Goal: Task Accomplishment & Management: Manage account settings

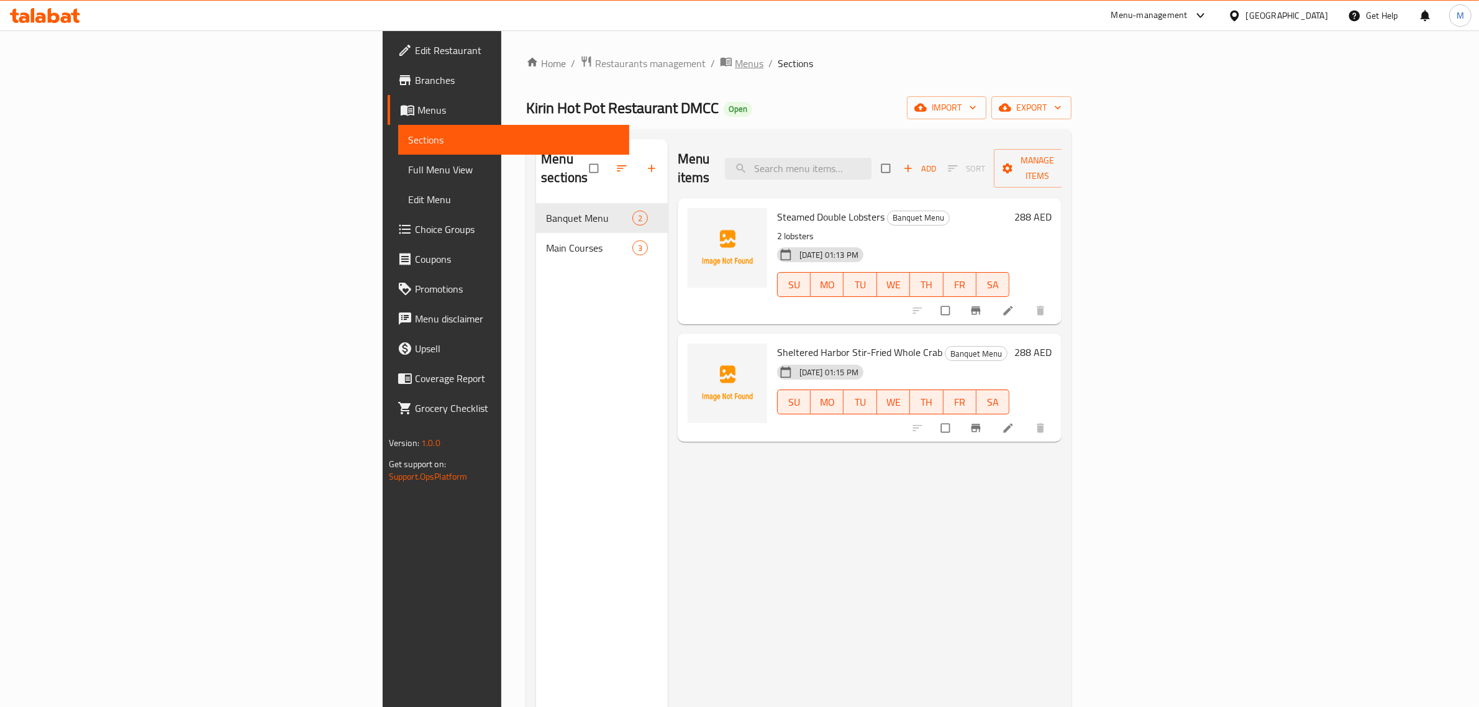
click at [735, 61] on span "Menus" at bounding box center [749, 63] width 29 height 15
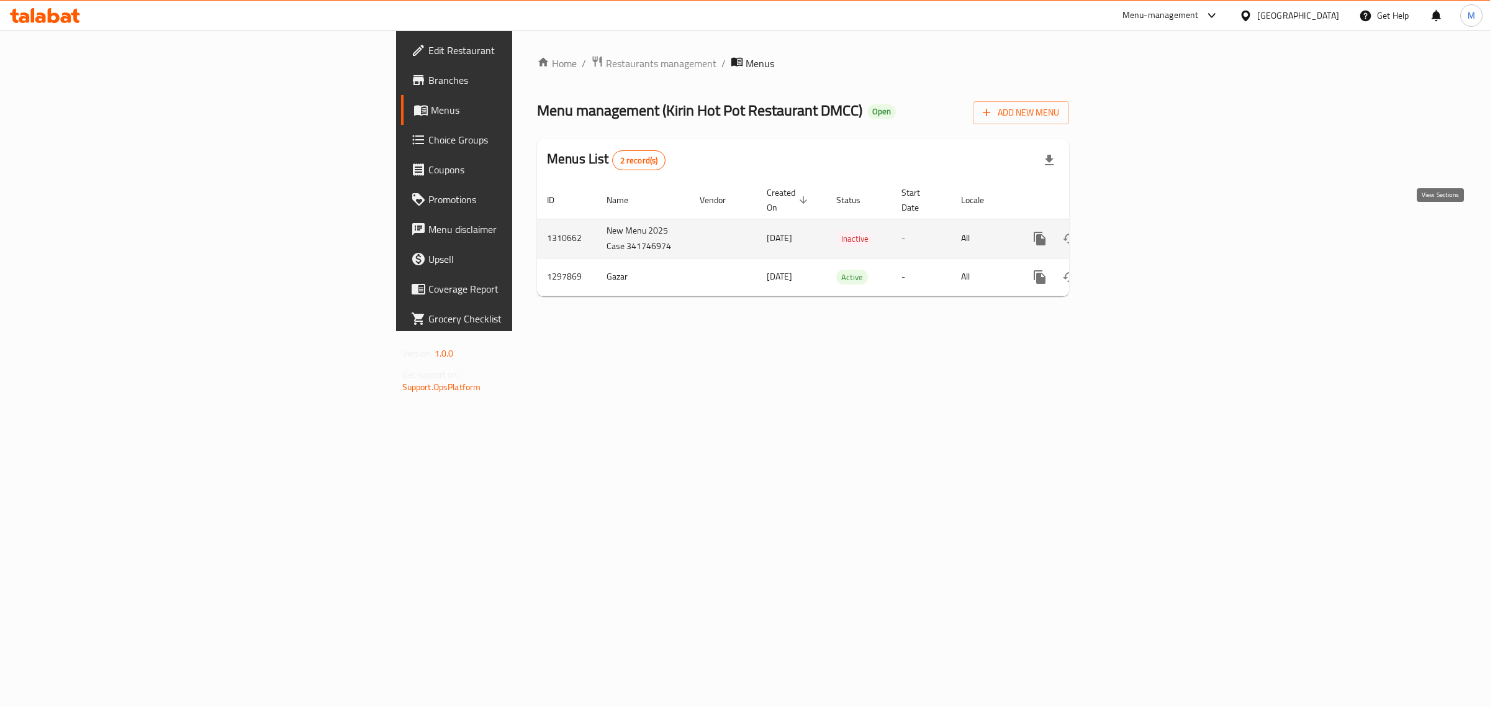
click at [1137, 231] on icon "enhanced table" at bounding box center [1129, 238] width 15 height 15
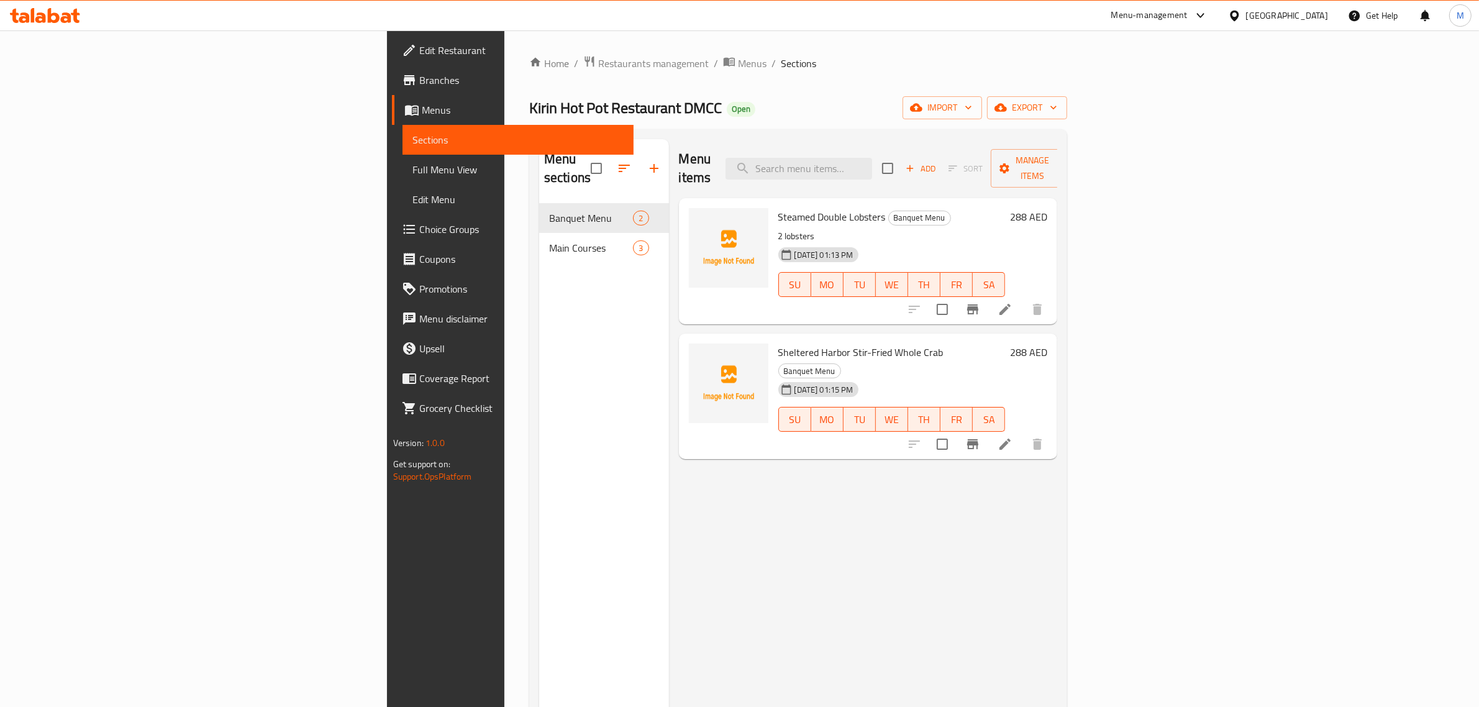
click at [412, 170] on span "Full Menu View" at bounding box center [518, 169] width 212 height 15
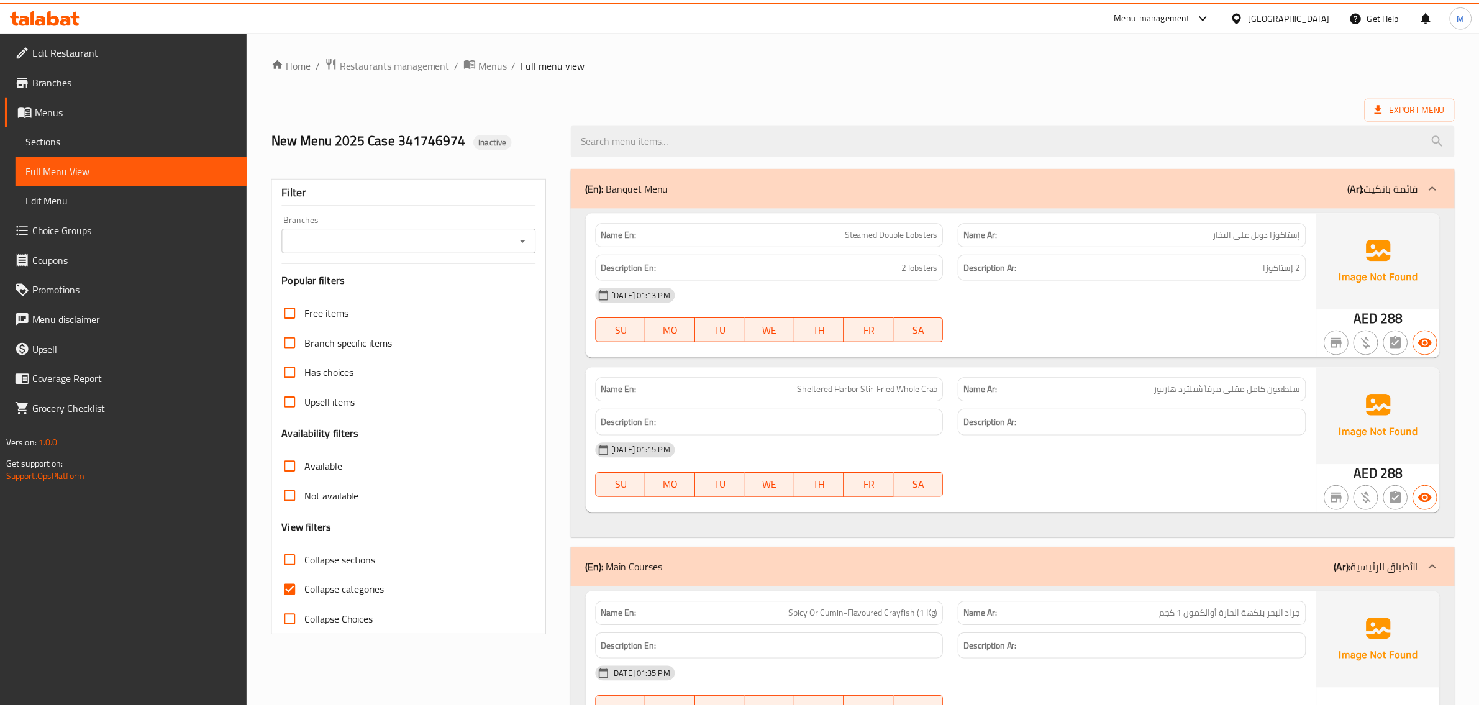
scroll to position [457, 0]
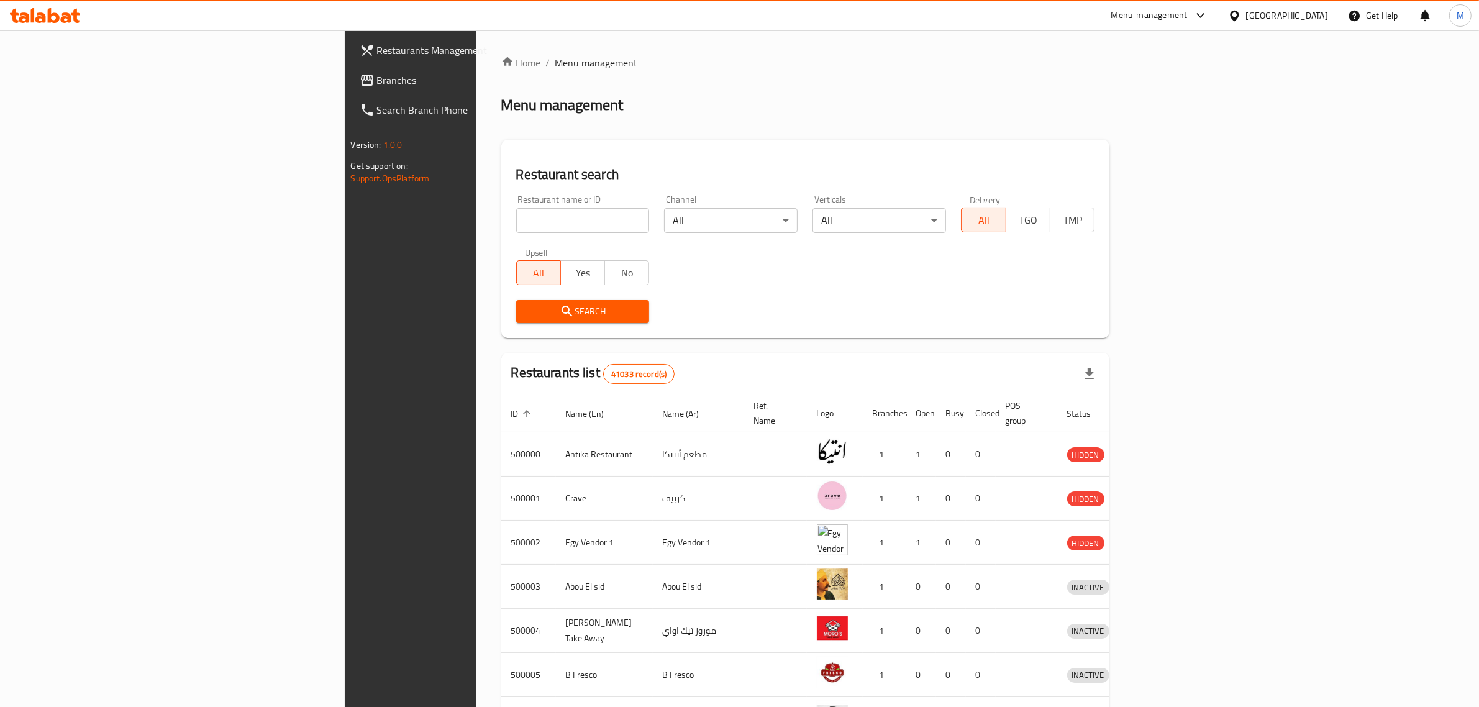
click at [1241, 17] on icon at bounding box center [1234, 15] width 13 height 13
click at [1203, 322] on div "[GEOGRAPHIC_DATA]" at bounding box center [1193, 326] width 82 height 14
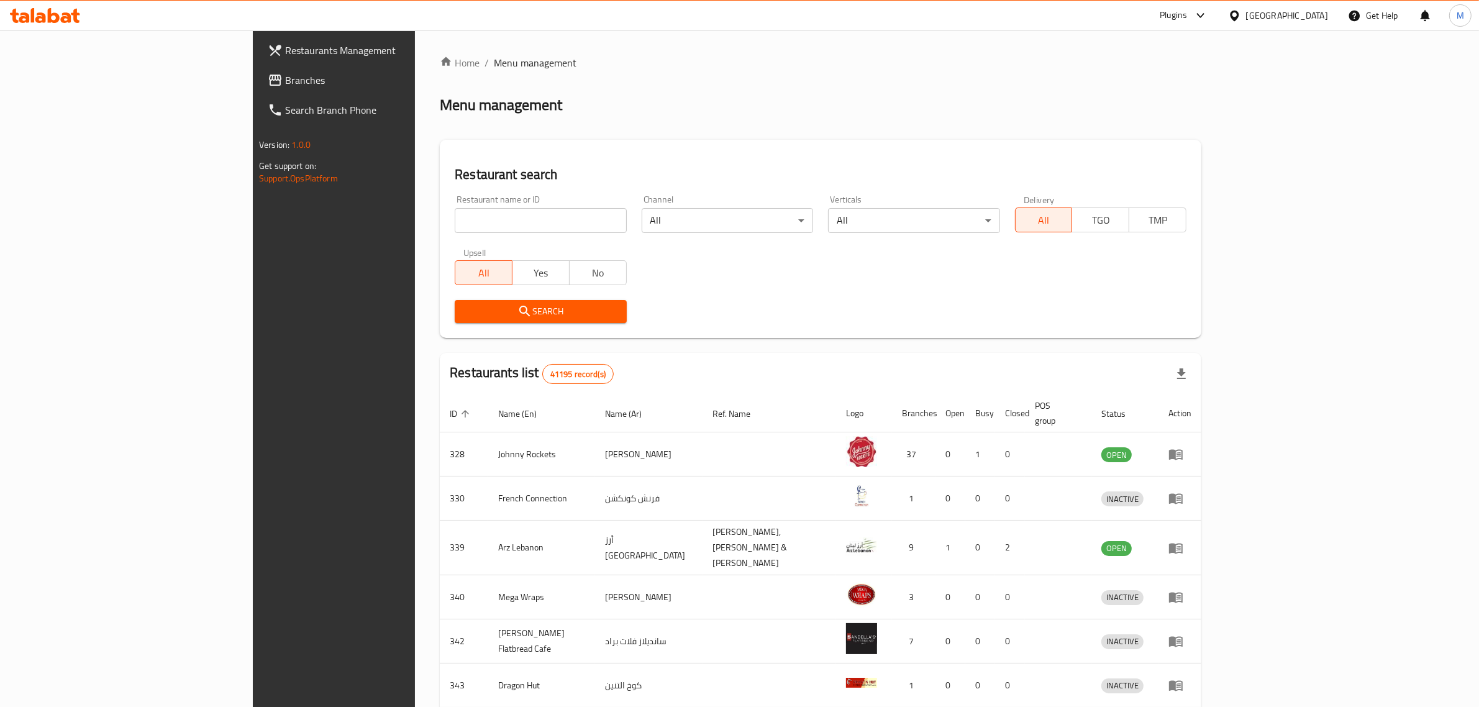
click at [1196, 16] on icon at bounding box center [1200, 15] width 15 height 15
click at [1085, 208] on div "Restaurant-Management" at bounding box center [1082, 199] width 117 height 29
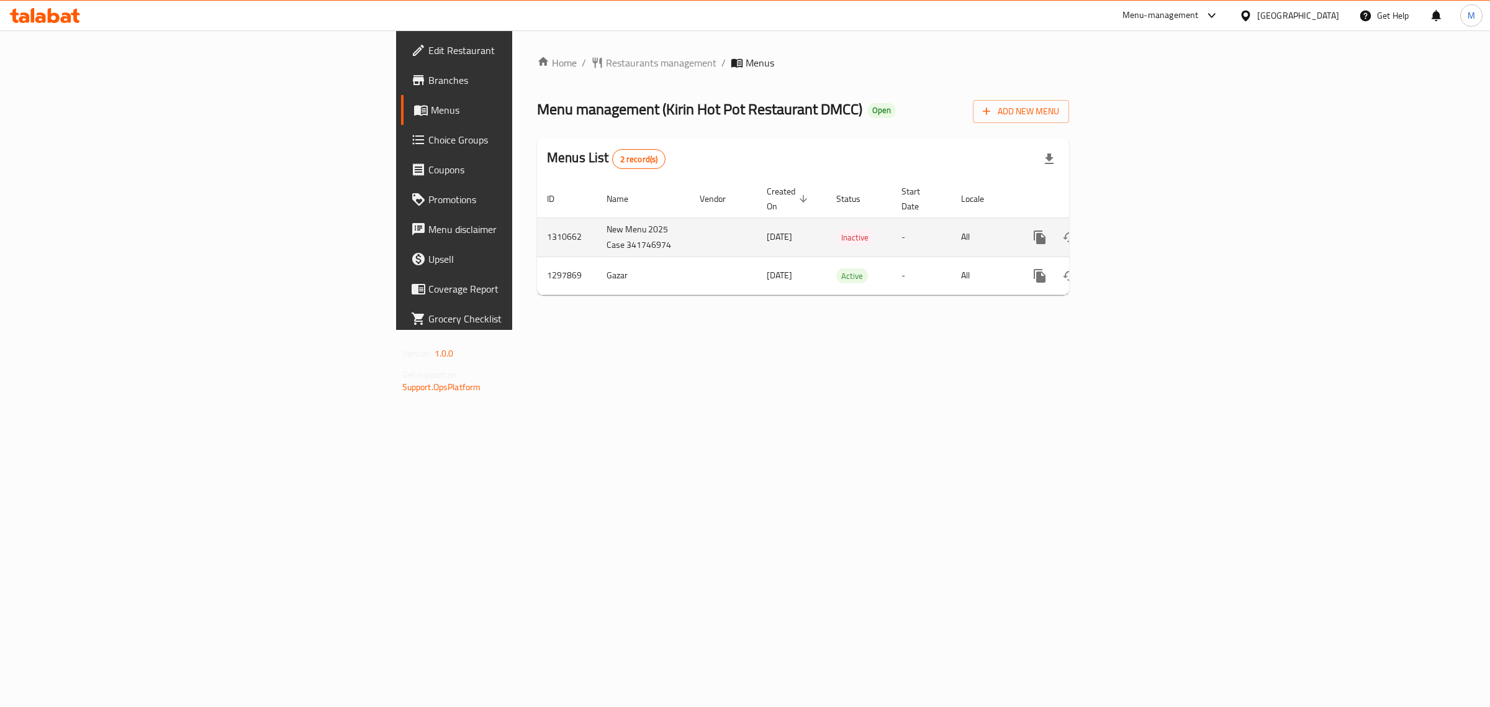
click at [537, 217] on td "1310662" at bounding box center [567, 236] width 60 height 39
copy td "1310662"
click at [597, 227] on td "New Menu 2025 Case 341746974" at bounding box center [643, 236] width 93 height 39
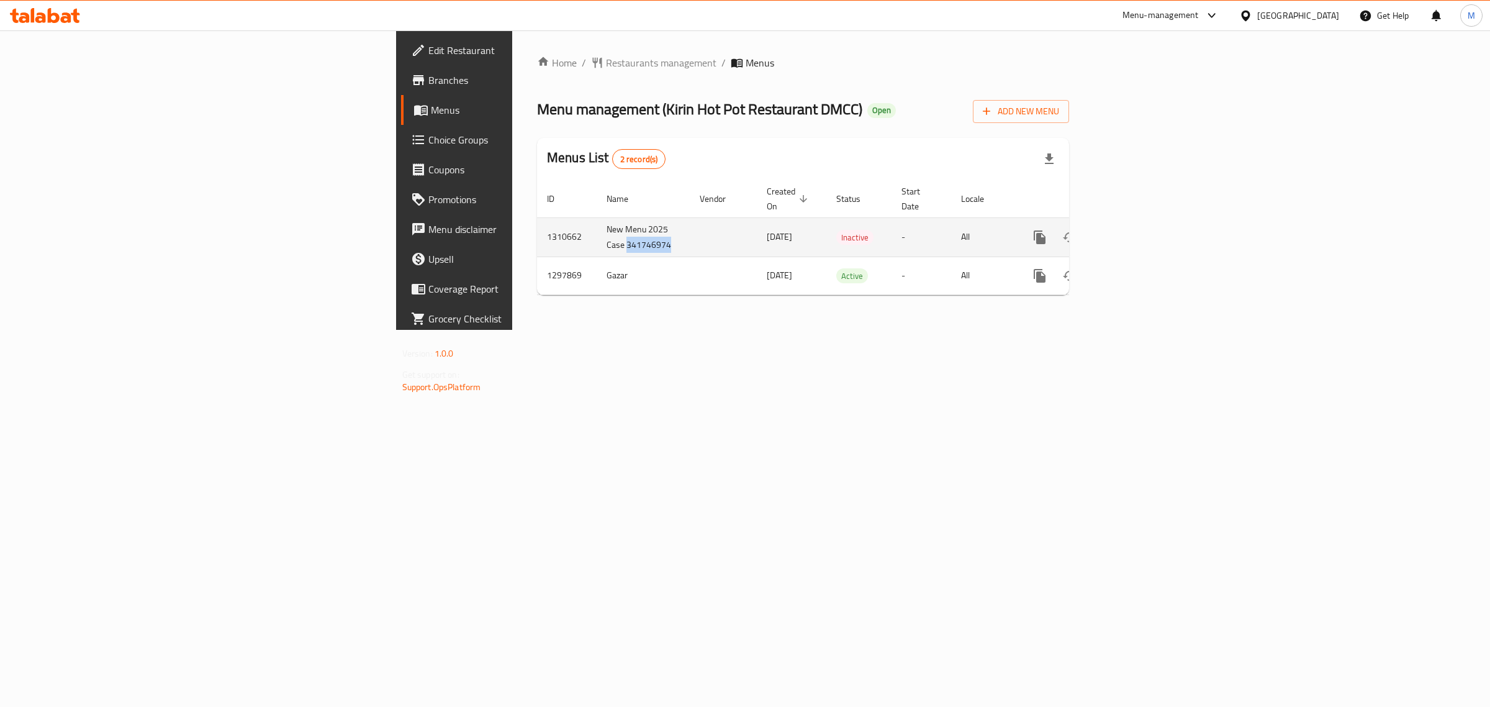
click at [597, 227] on td "New Menu 2025 Case 341746974" at bounding box center [643, 236] width 93 height 39
copy td "New Menu 2025 Case 341746974"
click at [1135, 232] on icon "enhanced table" at bounding box center [1129, 237] width 11 height 11
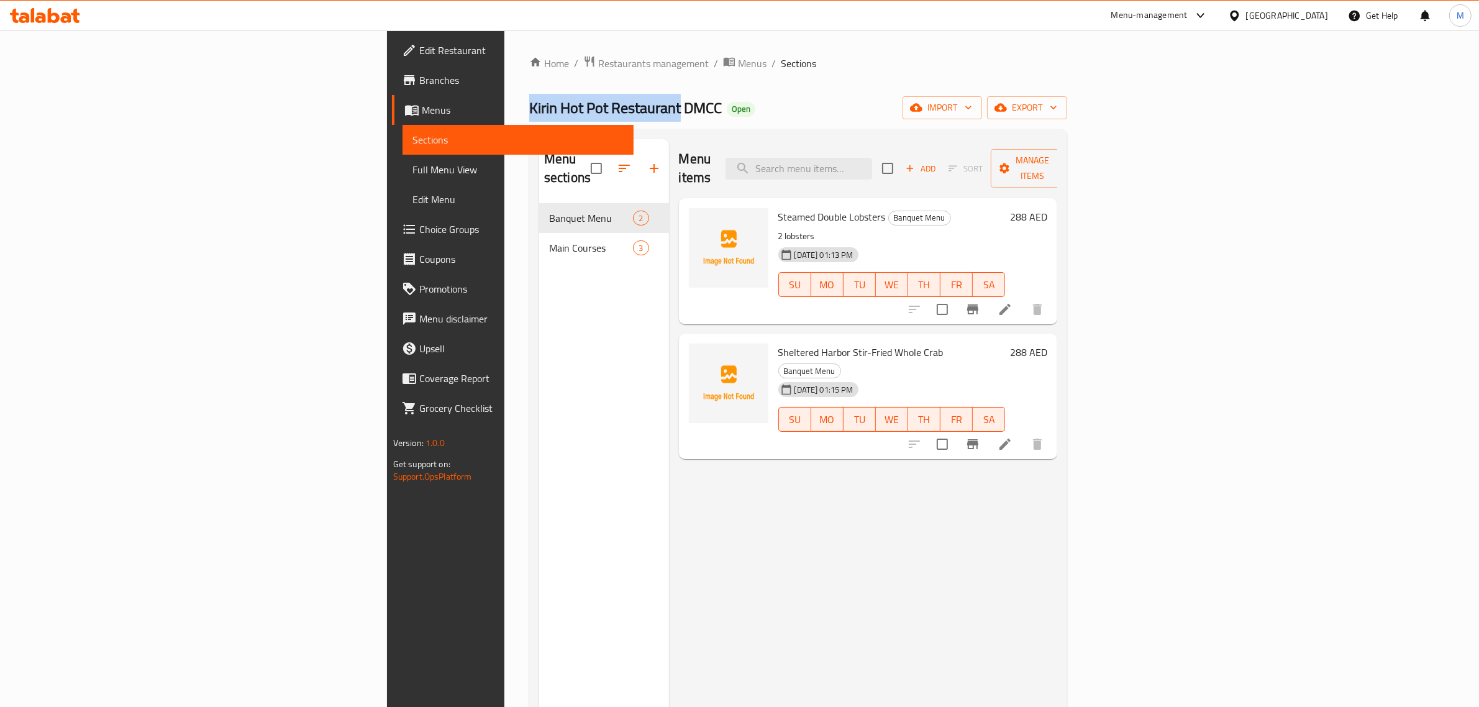
drag, startPoint x: 274, startPoint y: 106, endPoint x: 424, endPoint y: 99, distance: 149.8
click at [529, 99] on span "Kirin Hot Pot Restaurant DMCC" at bounding box center [625, 108] width 193 height 28
copy span "Kirin Hot Pot Restaurant"
click at [539, 321] on div "Menu sections Banquet Menu 2 Main Courses 3" at bounding box center [604, 492] width 130 height 707
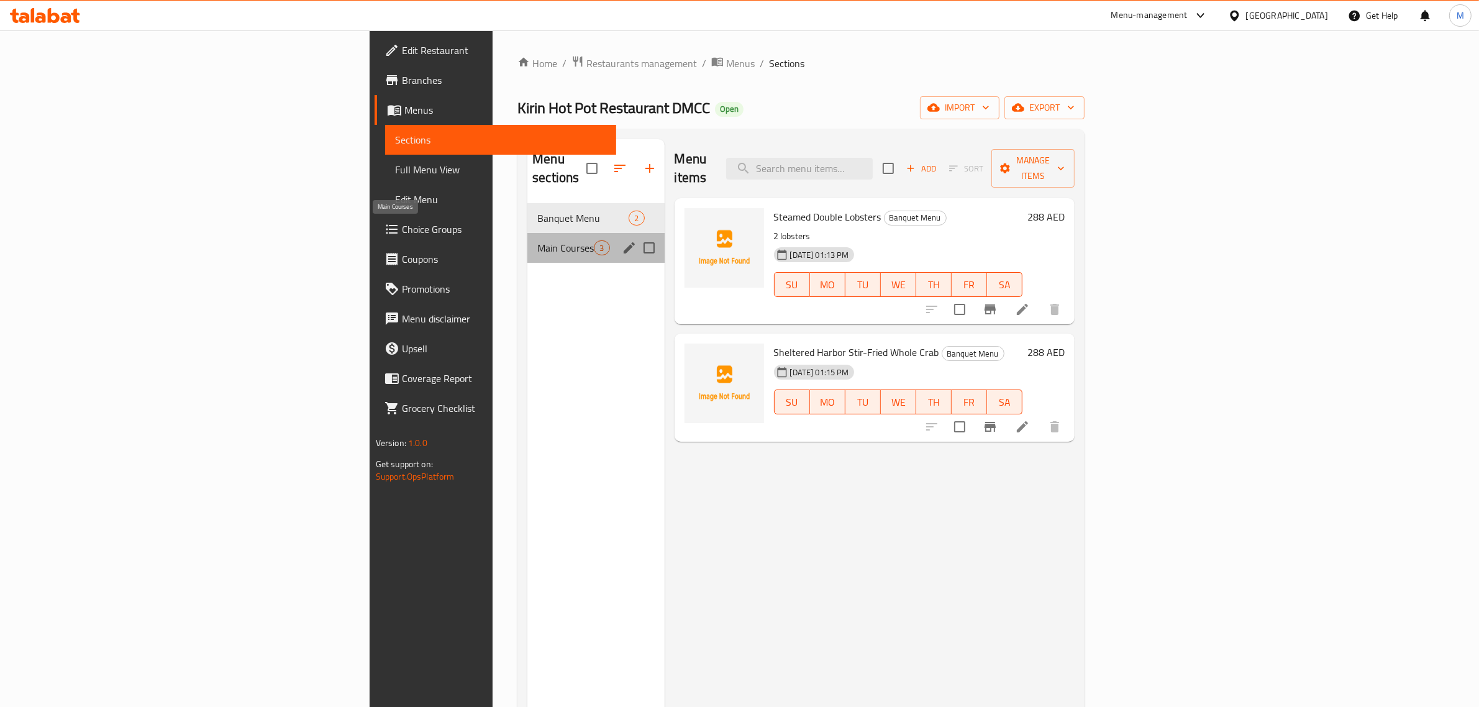
click at [537, 240] on span "Main Courses" at bounding box center [565, 247] width 57 height 15
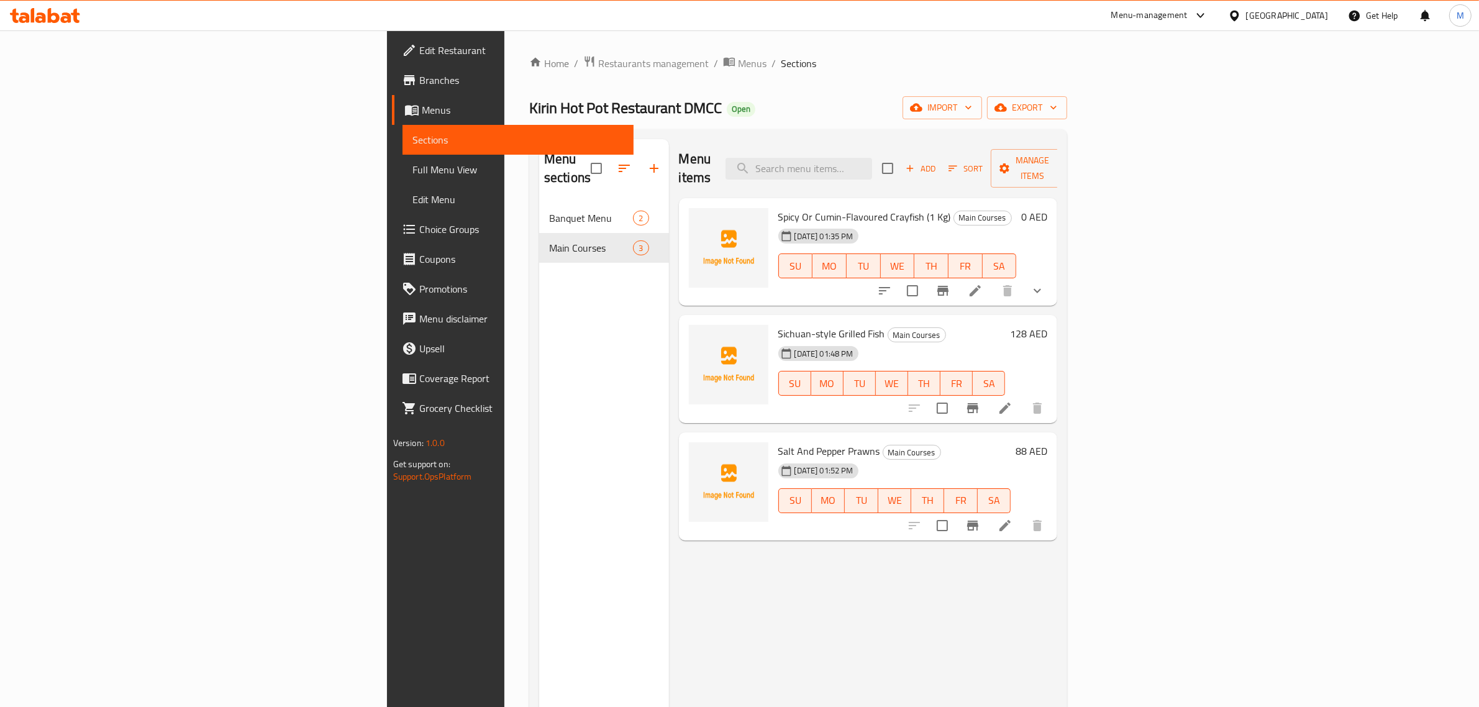
click at [539, 361] on div "Menu sections Banquet Menu 2 Main Courses 3" at bounding box center [604, 492] width 130 height 707
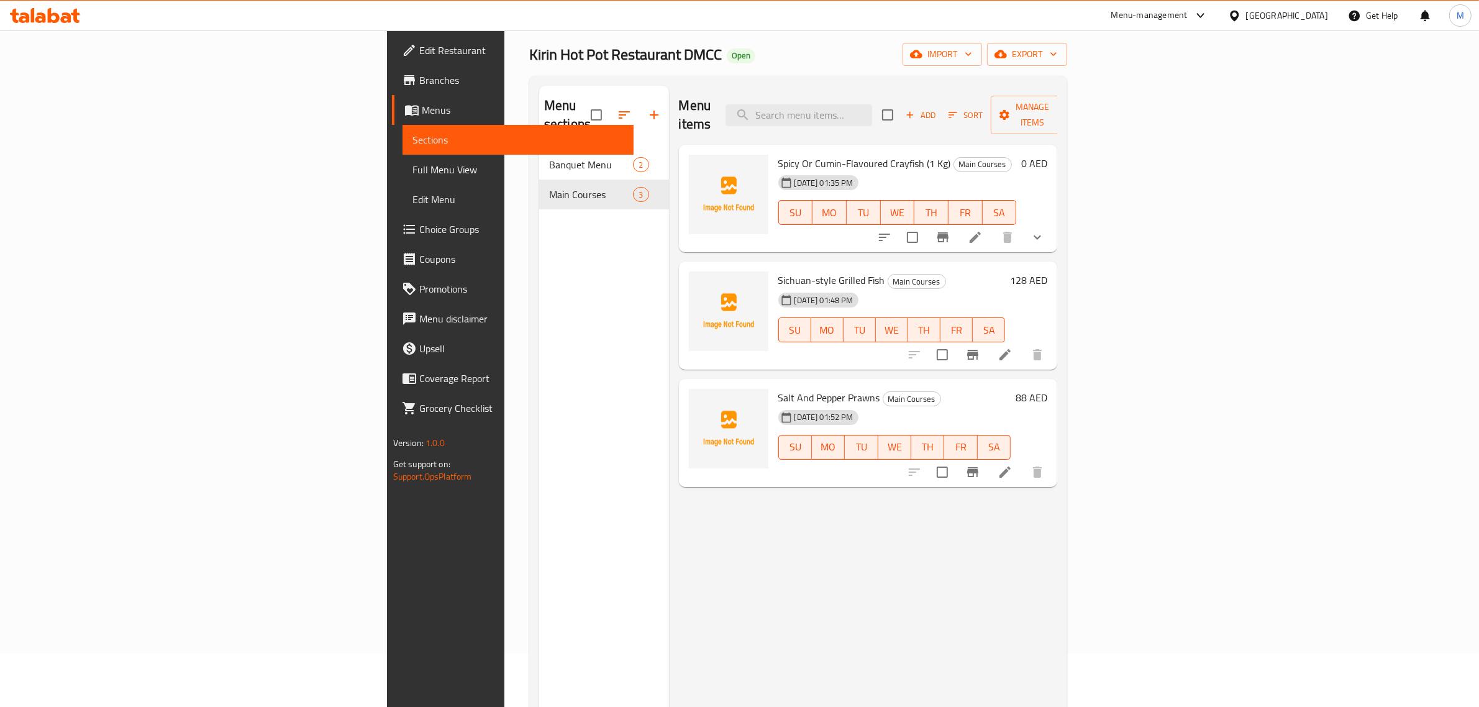
scroll to position [78, 0]
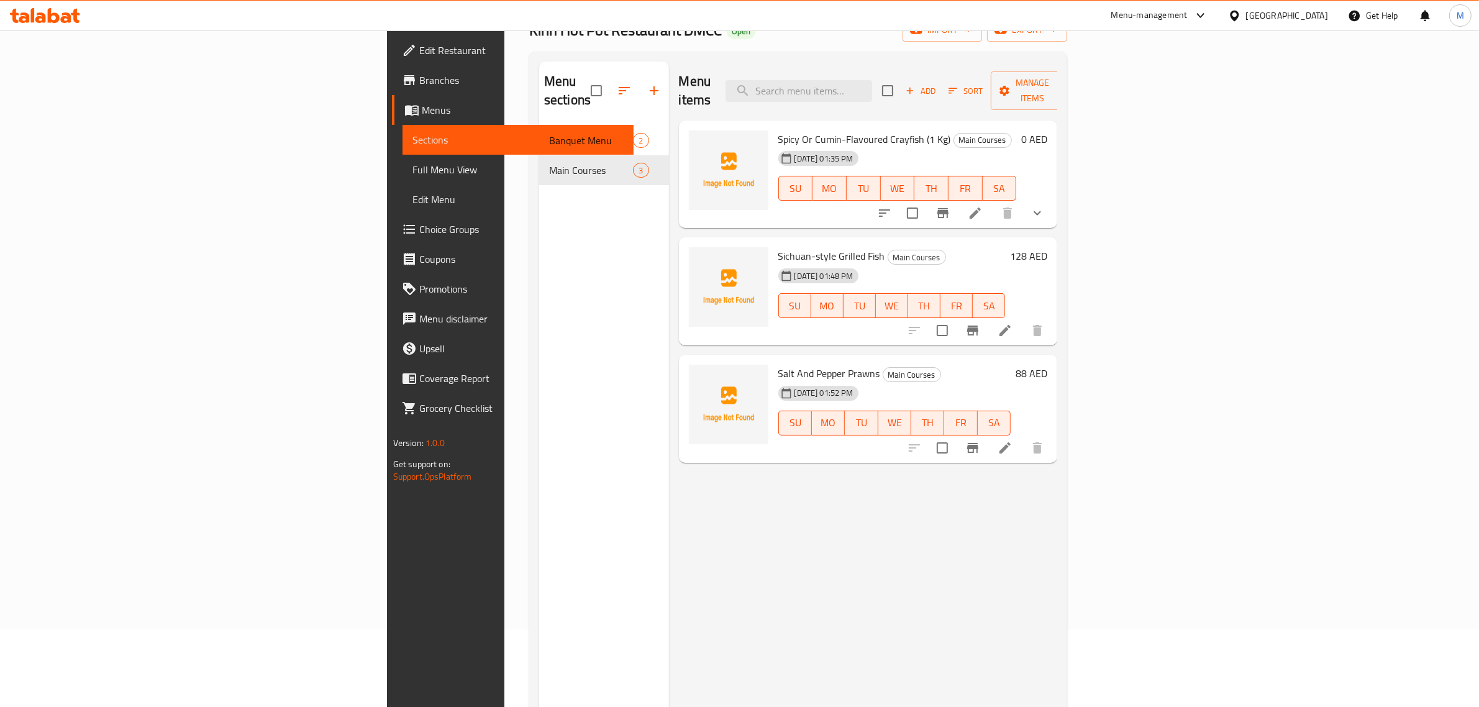
click at [539, 327] on div "Menu sections Banquet Menu 2 Main Courses 3" at bounding box center [604, 414] width 130 height 707
click at [778, 364] on span "Salt And Pepper Prawns" at bounding box center [829, 373] width 102 height 19
copy h6 "Salt And Pepper Prawns"
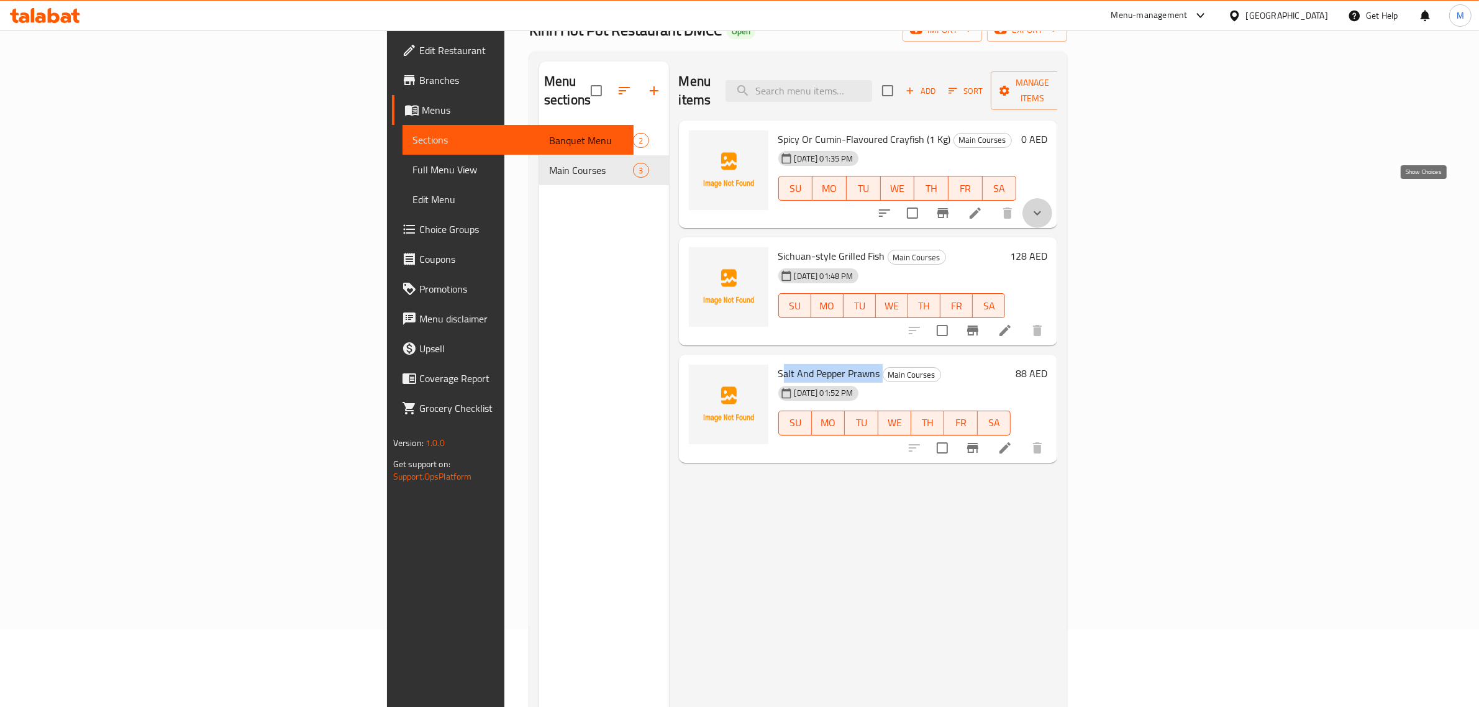
click at [1041, 211] on icon "show more" at bounding box center [1036, 213] width 7 height 4
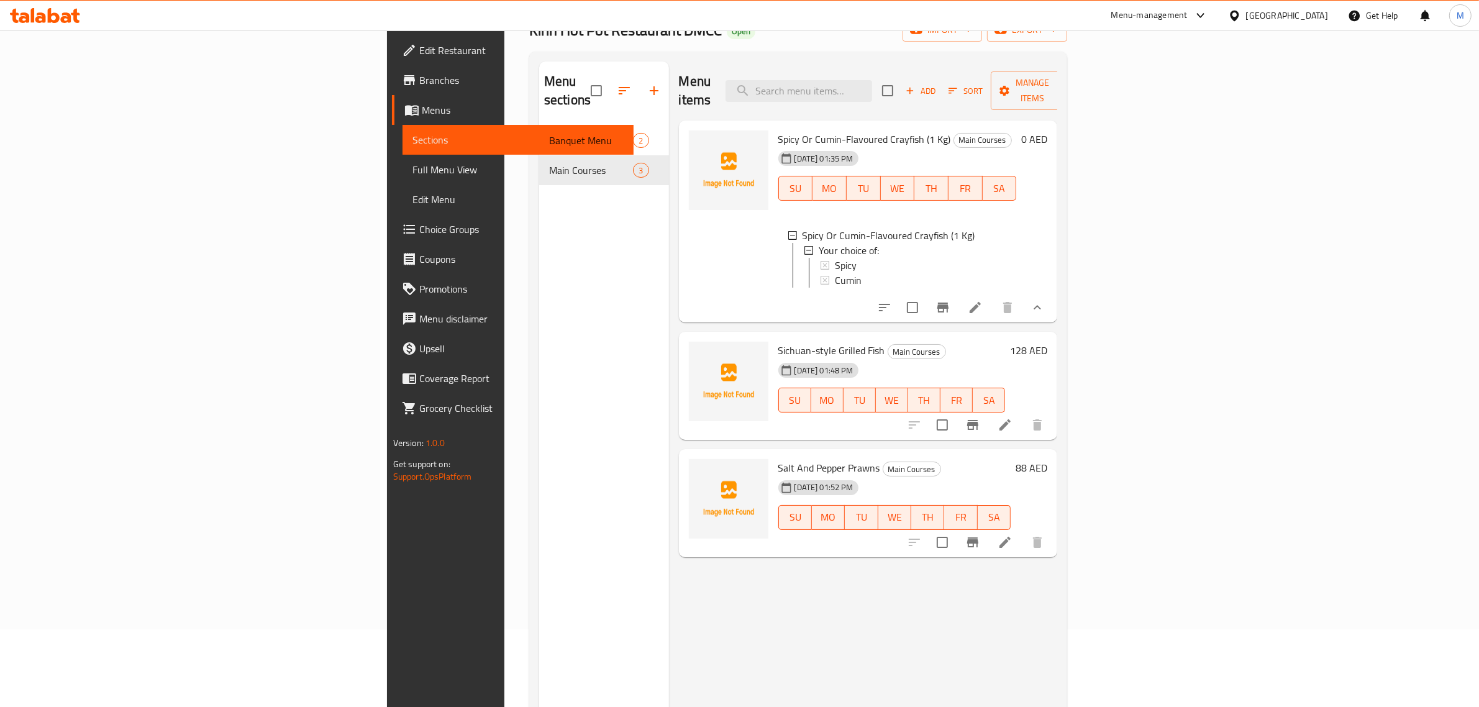
click at [539, 299] on div "Menu sections Banquet Menu 2 Main Courses 3" at bounding box center [604, 414] width 130 height 707
click at [937, 84] on span "Add" at bounding box center [921, 91] width 34 height 14
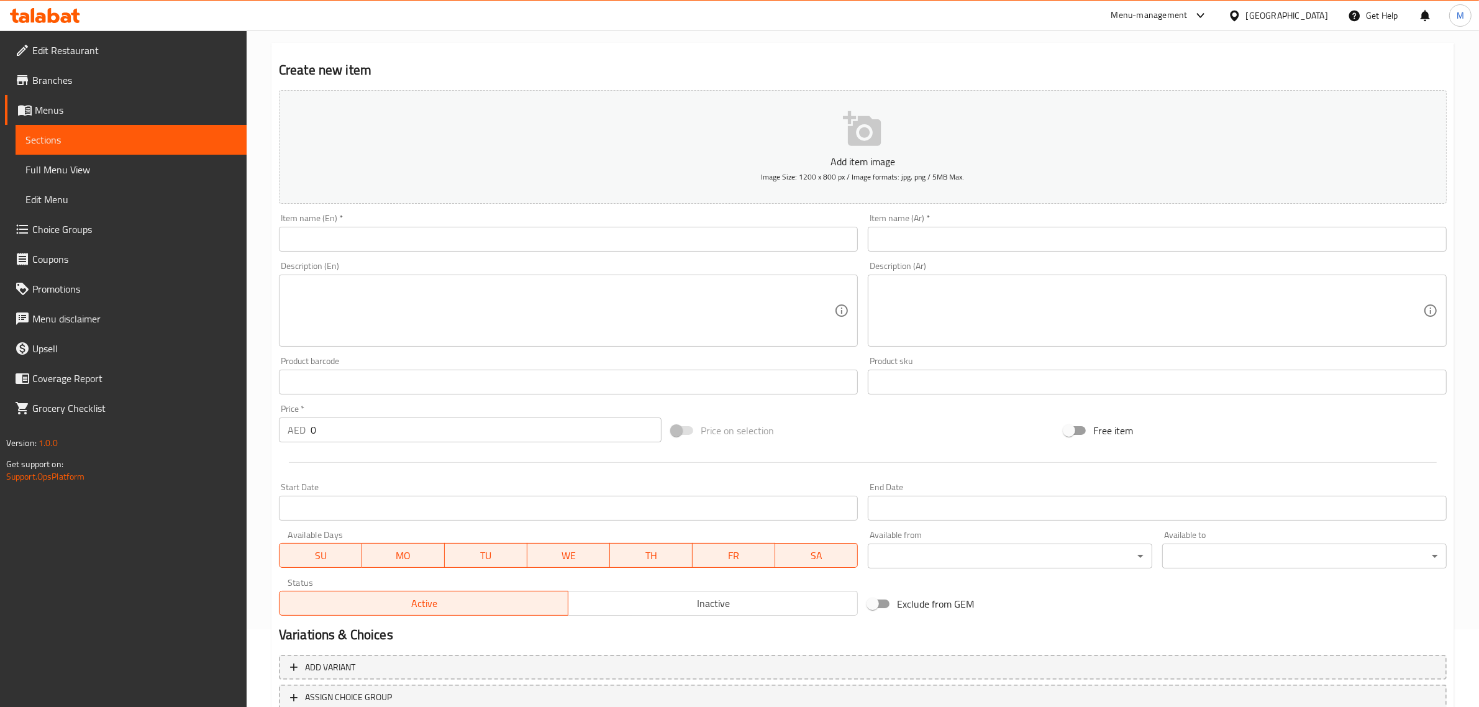
click at [740, 238] on input "text" at bounding box center [568, 239] width 579 height 25
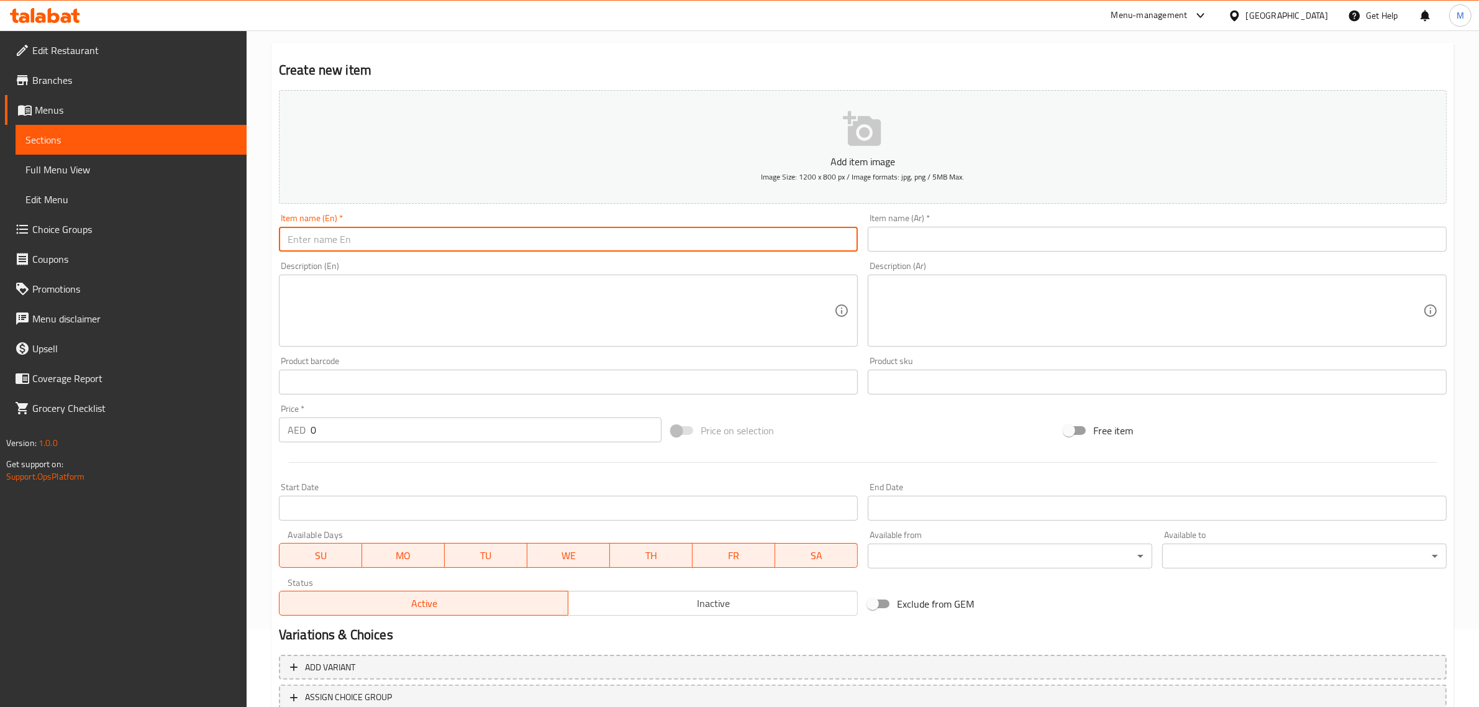
paste input "Fish Head with Diced Chilies"
type input "Fish Head with Diced Chilies"
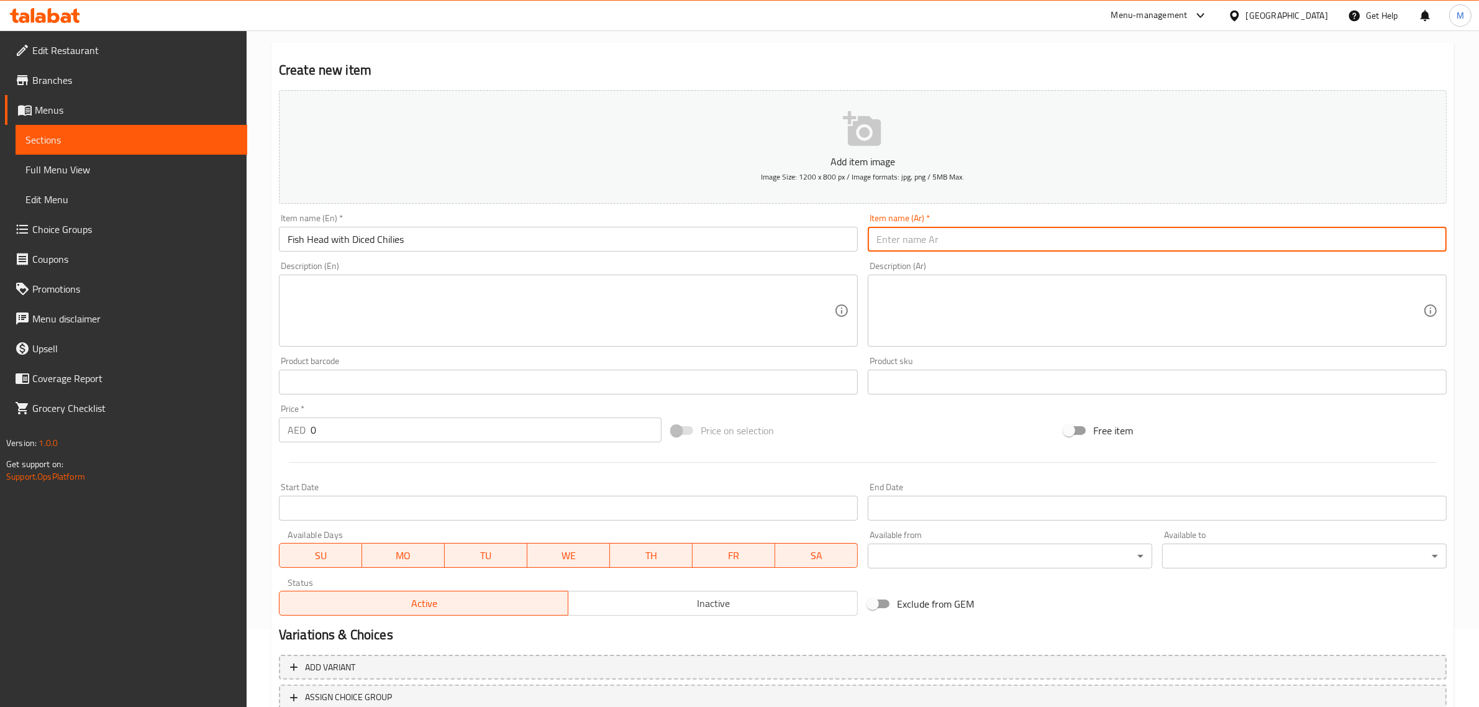
click at [1340, 243] on input "text" at bounding box center [1157, 239] width 579 height 25
paste input "رأس السمك مع الفلفل الحار المقطع"
type input "رأس السمك مع الفلفل الحار المقطع"
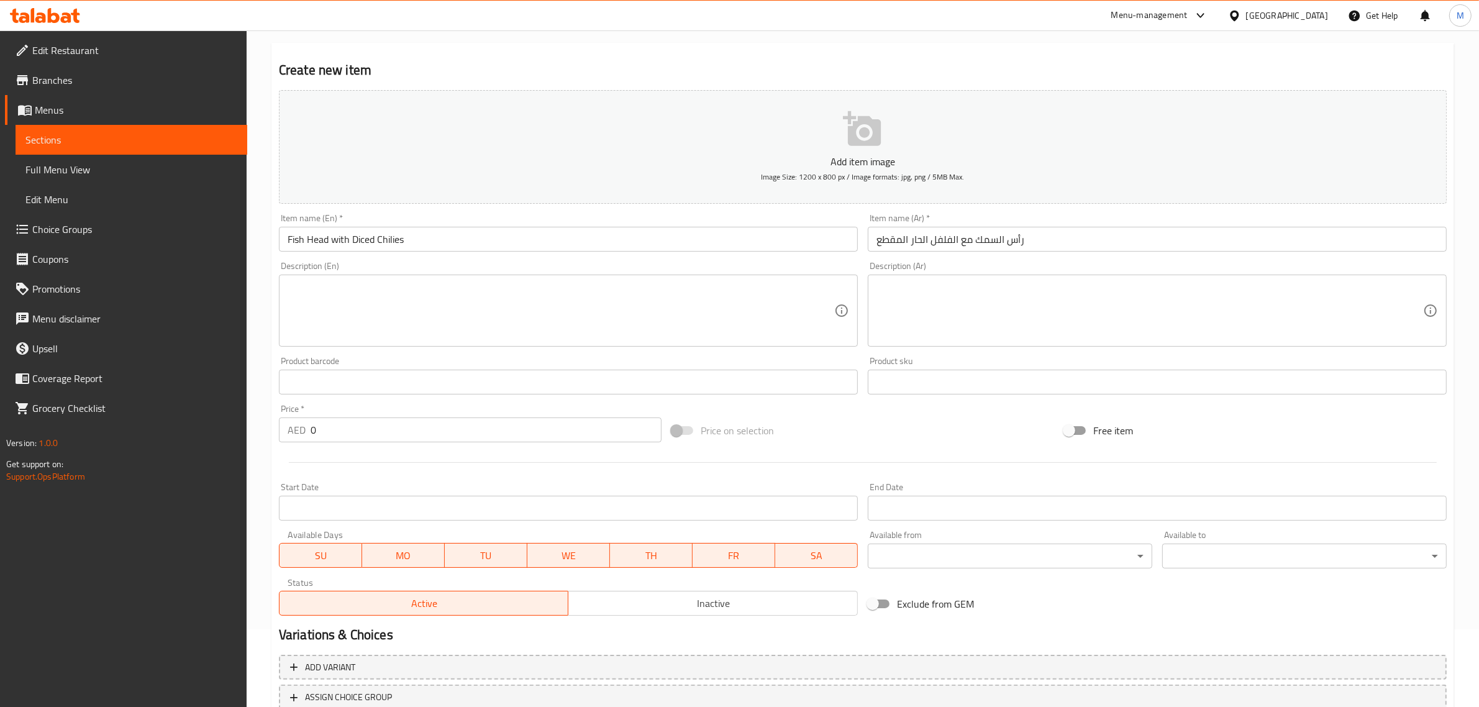
click at [438, 420] on input "0" at bounding box center [486, 429] width 351 height 25
type input "158"
click at [821, 423] on div "Price on selection" at bounding box center [862, 431] width 392 height 34
click at [805, 452] on div at bounding box center [862, 462] width 1177 height 30
click at [784, 446] on div "Price on selection" at bounding box center [862, 431] width 392 height 34
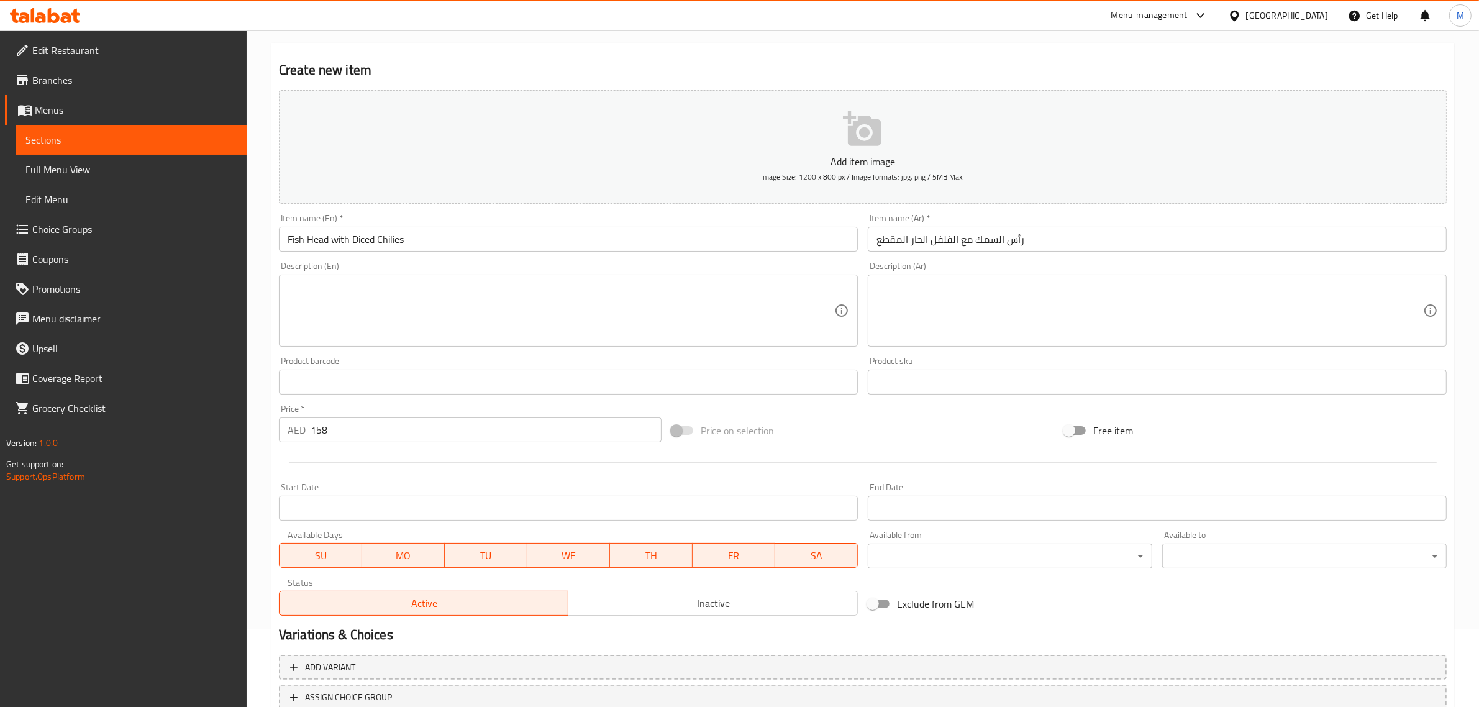
click at [762, 443] on div "Price on selection" at bounding box center [862, 431] width 392 height 34
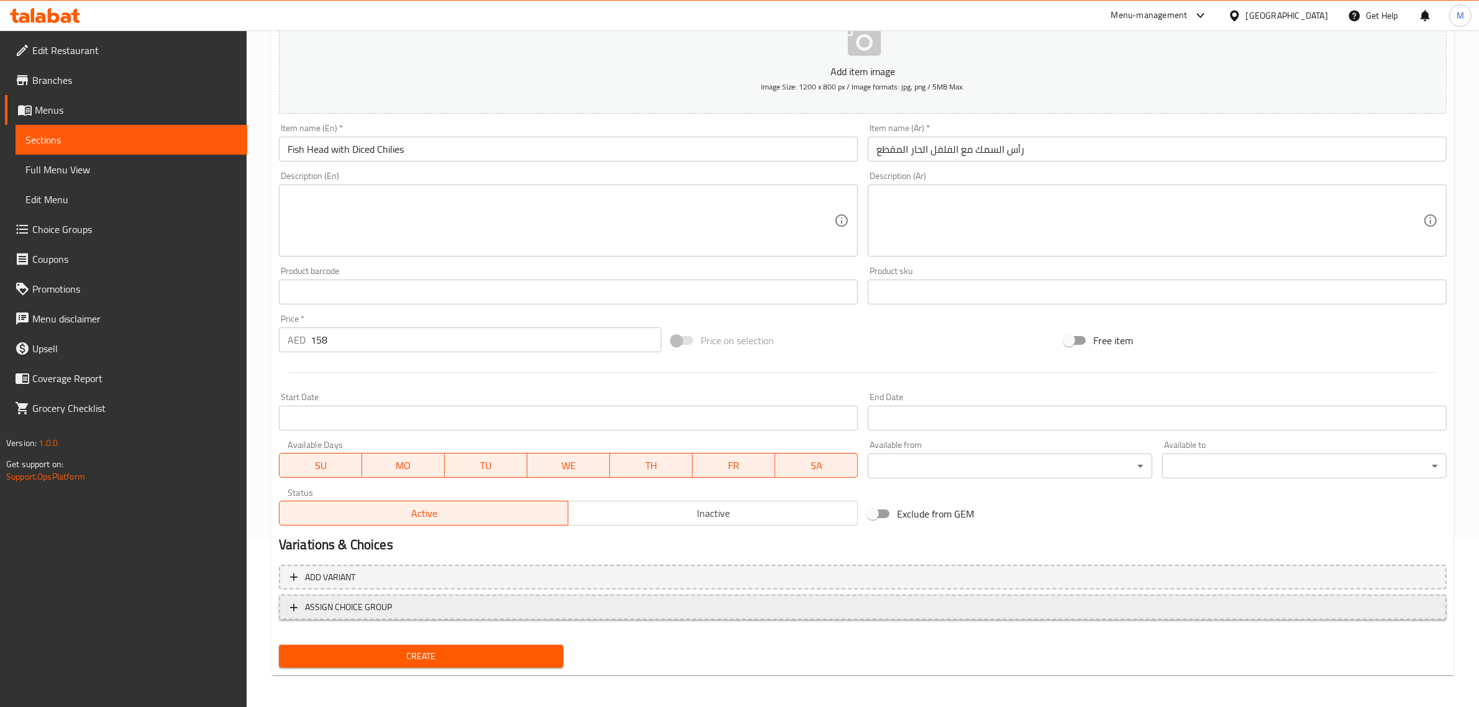
scroll to position [168, 0]
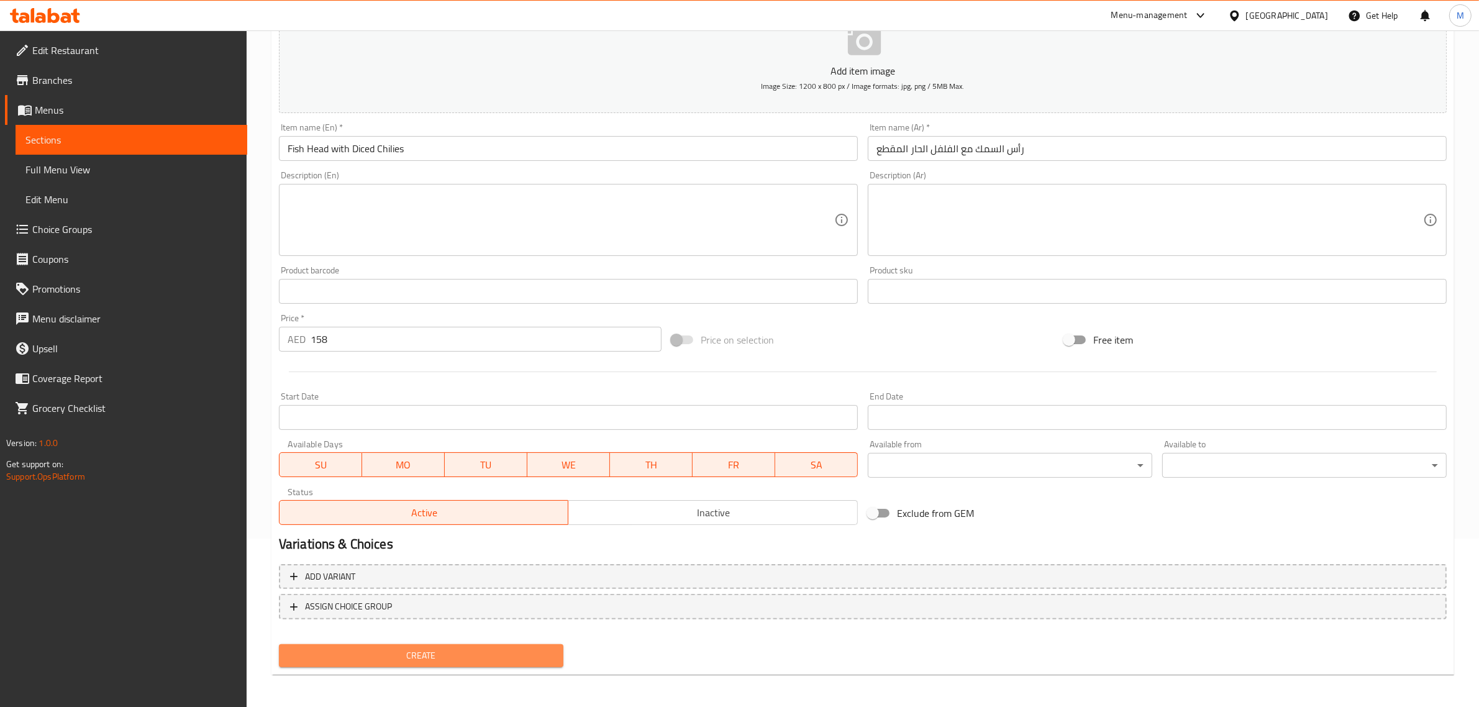
click at [433, 650] on span "Create" at bounding box center [421, 656] width 265 height 16
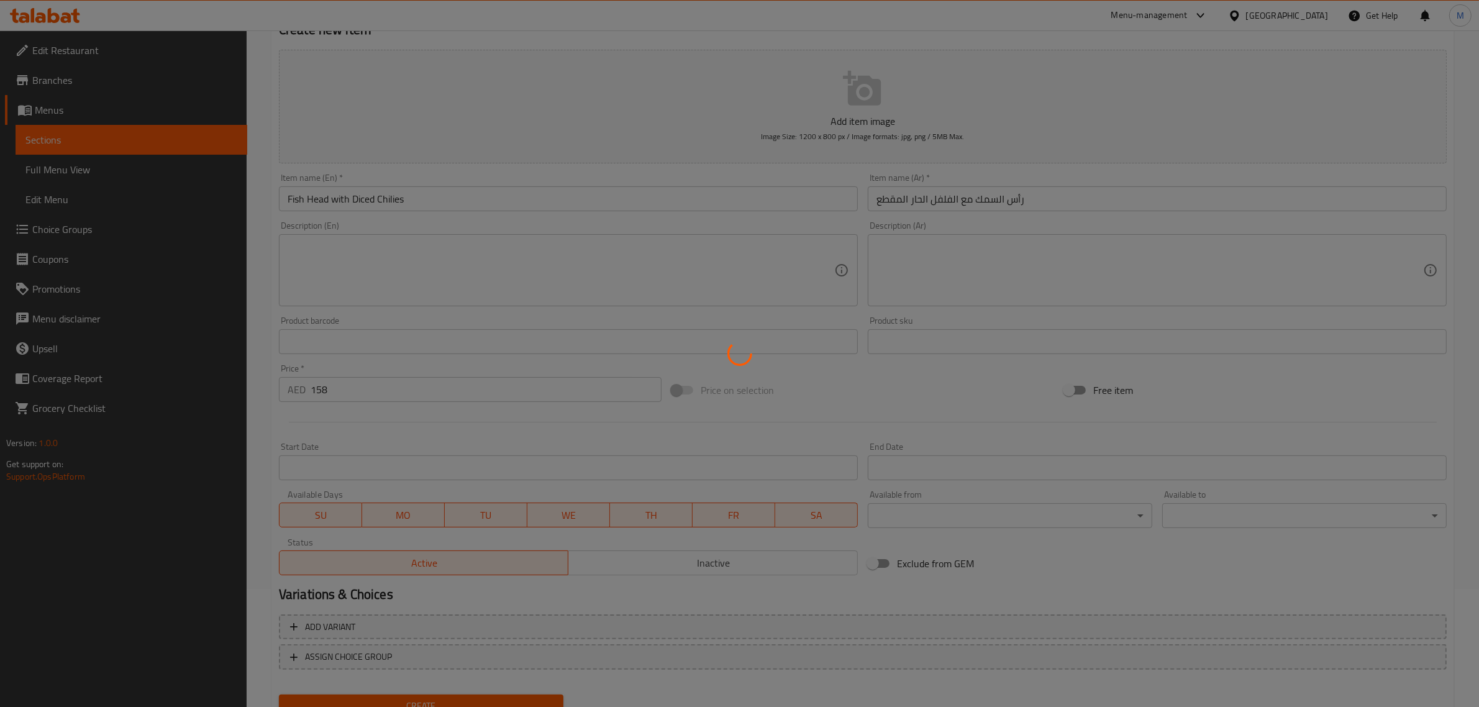
scroll to position [91, 0]
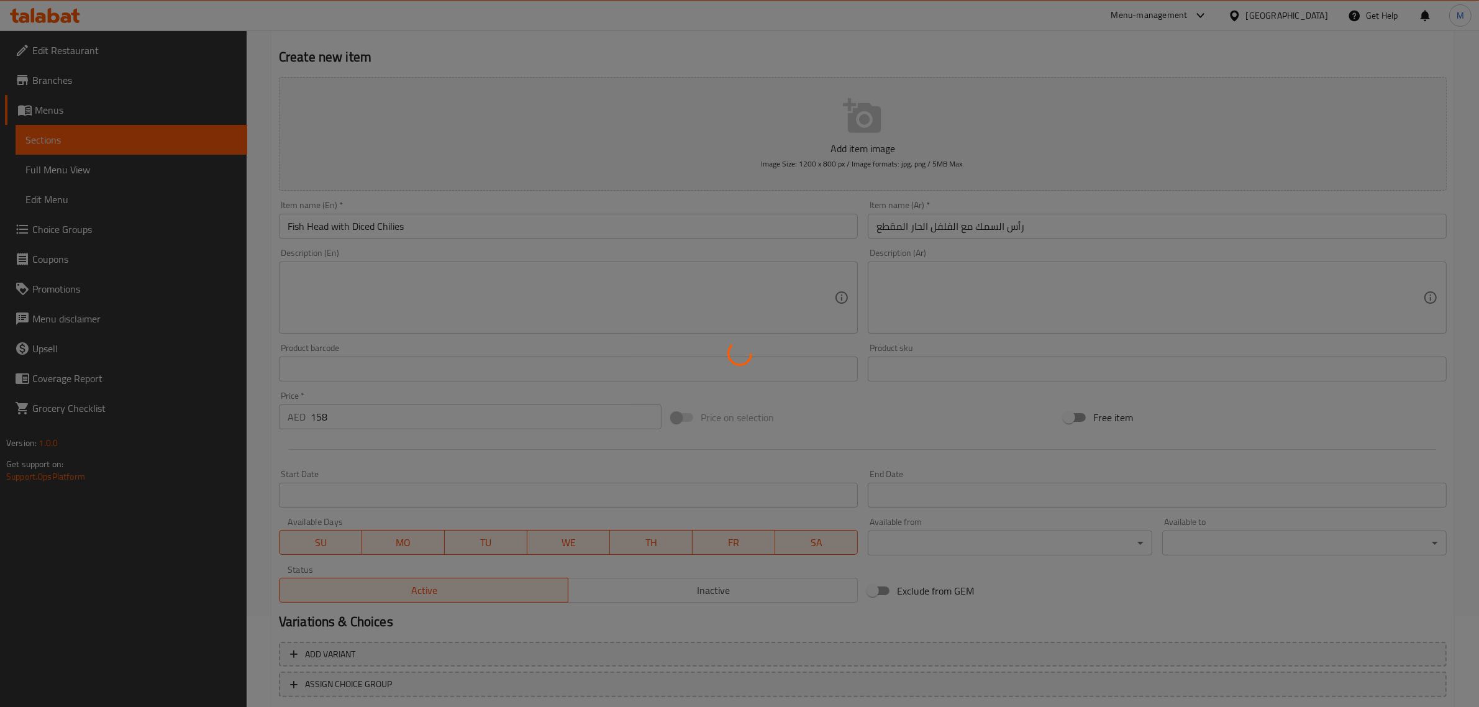
type input "0"
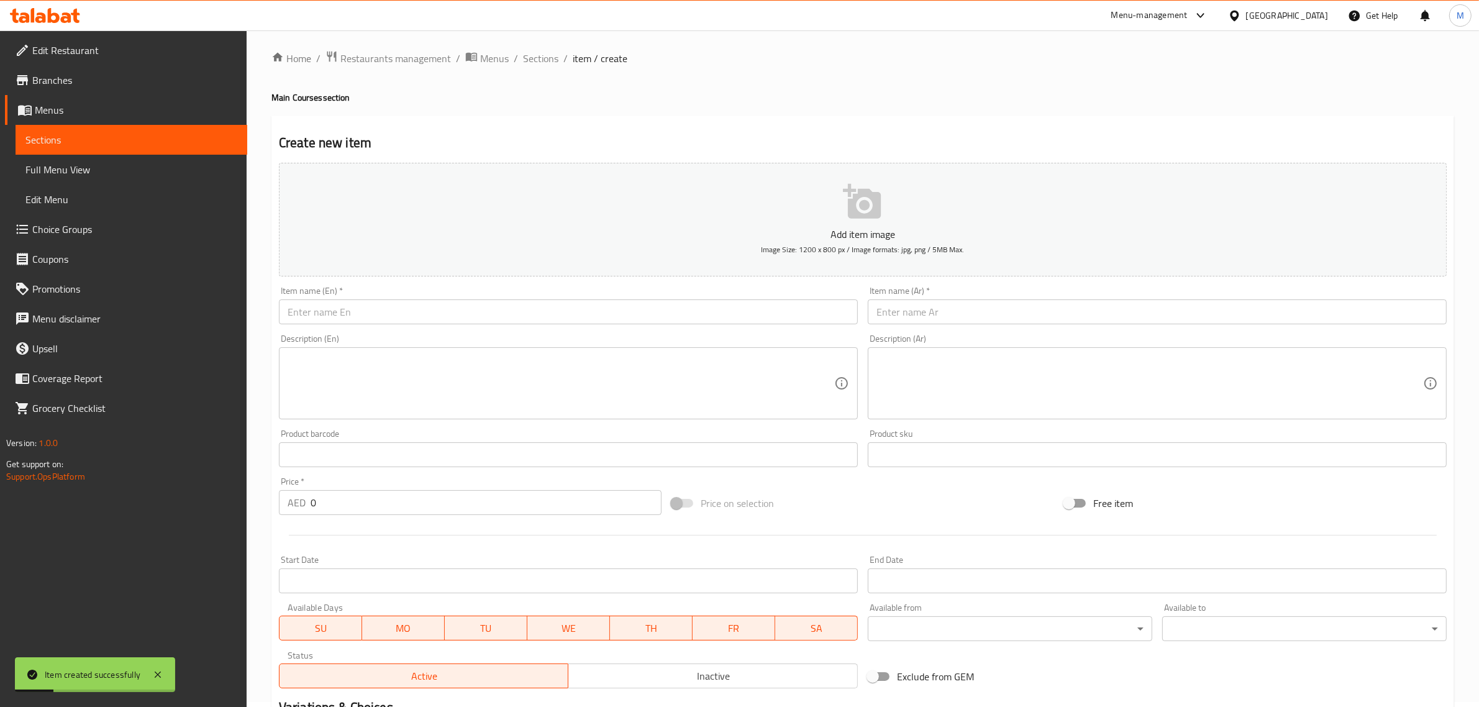
scroll to position [0, 0]
click at [550, 65] on span "Sections" at bounding box center [540, 63] width 35 height 15
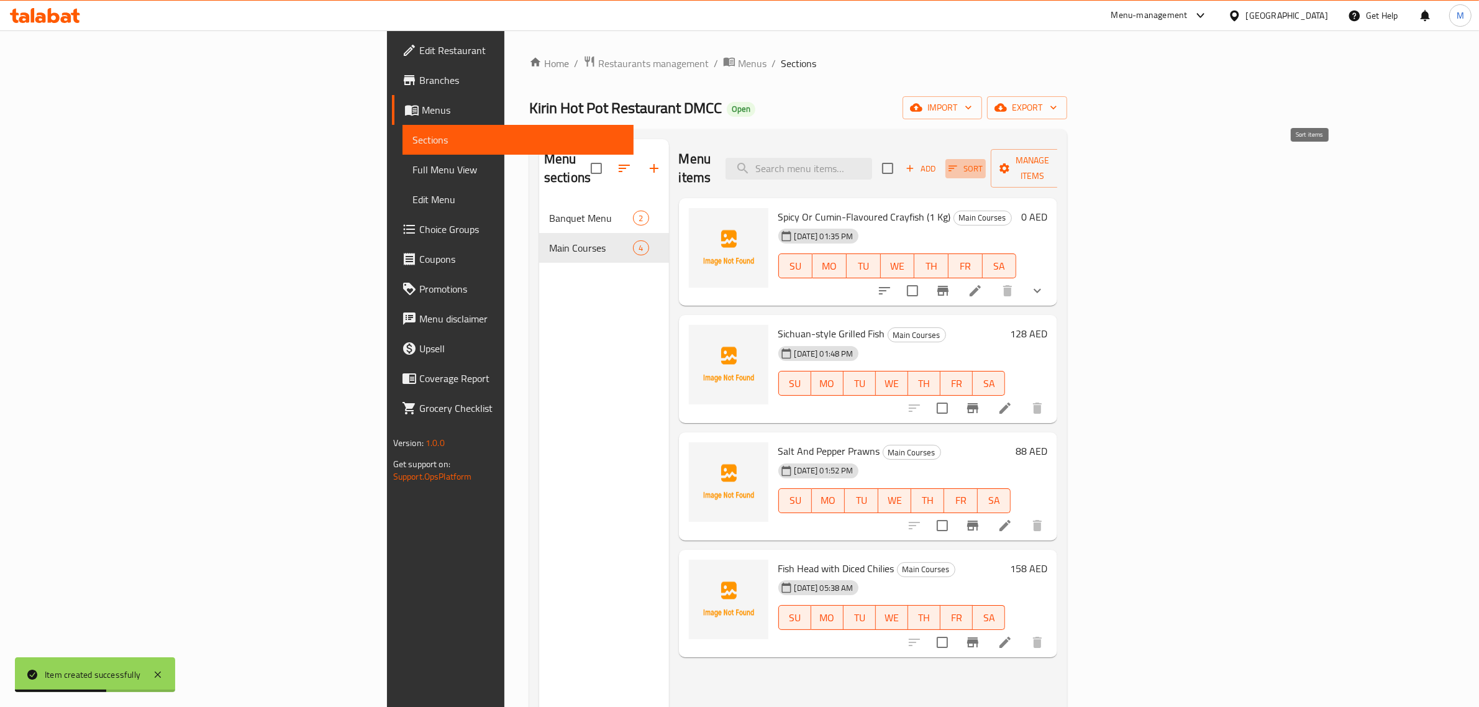
click at [982, 165] on span "Sort" at bounding box center [965, 168] width 34 height 14
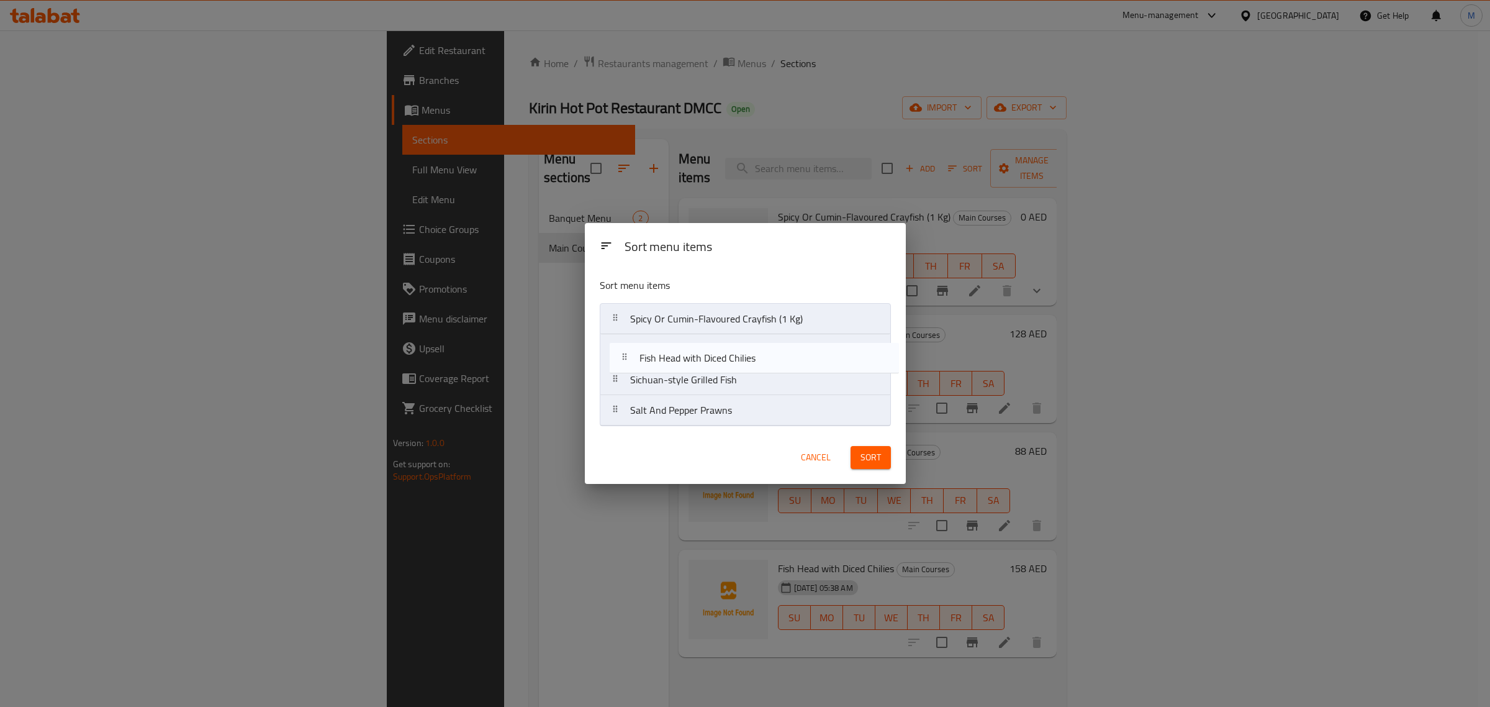
drag, startPoint x: 635, startPoint y: 415, endPoint x: 646, endPoint y: 359, distance: 57.1
click at [646, 359] on nav "Spicy Or Cumin-Flavoured Crayfish (1 Kg) Sichuan-style Grilled Fish Salt And Pe…" at bounding box center [745, 364] width 291 height 123
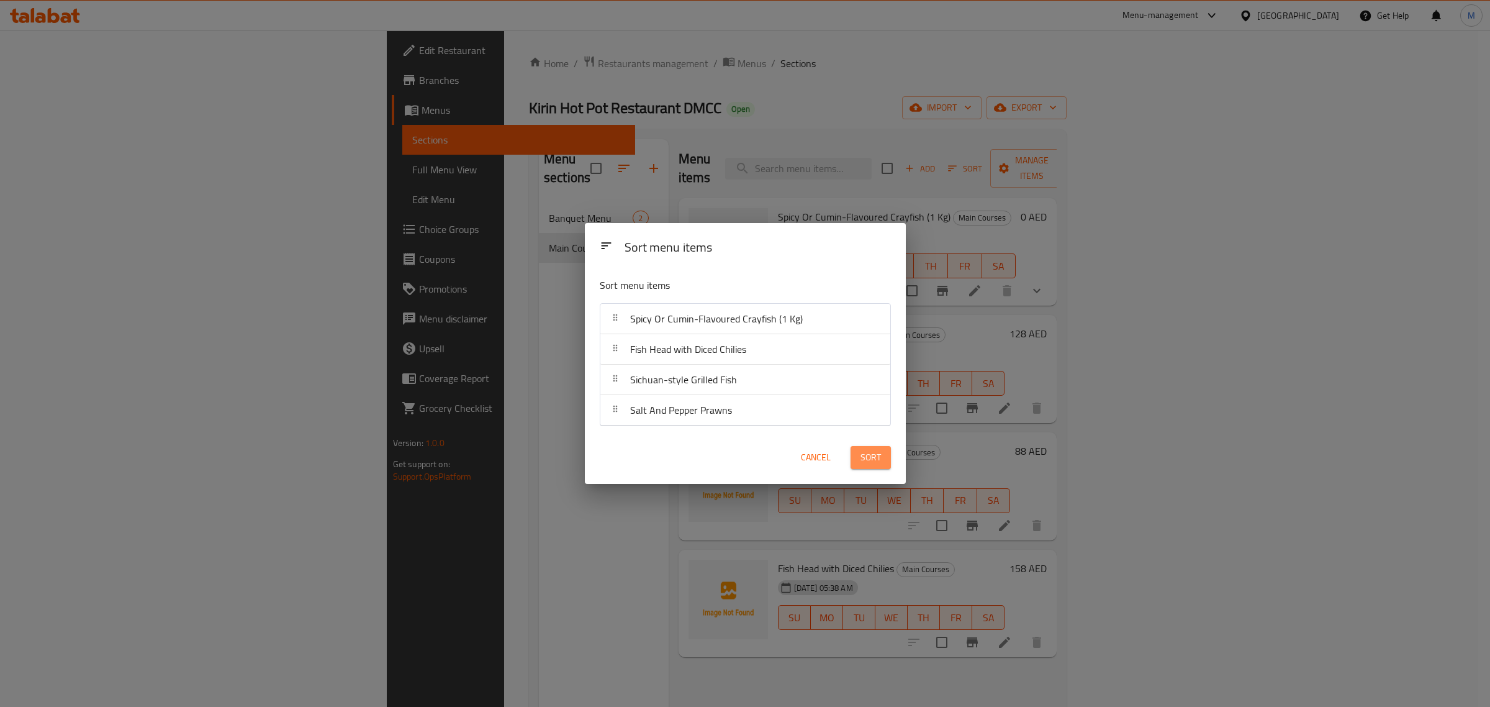
click at [867, 457] on span "Sort" at bounding box center [871, 458] width 20 height 16
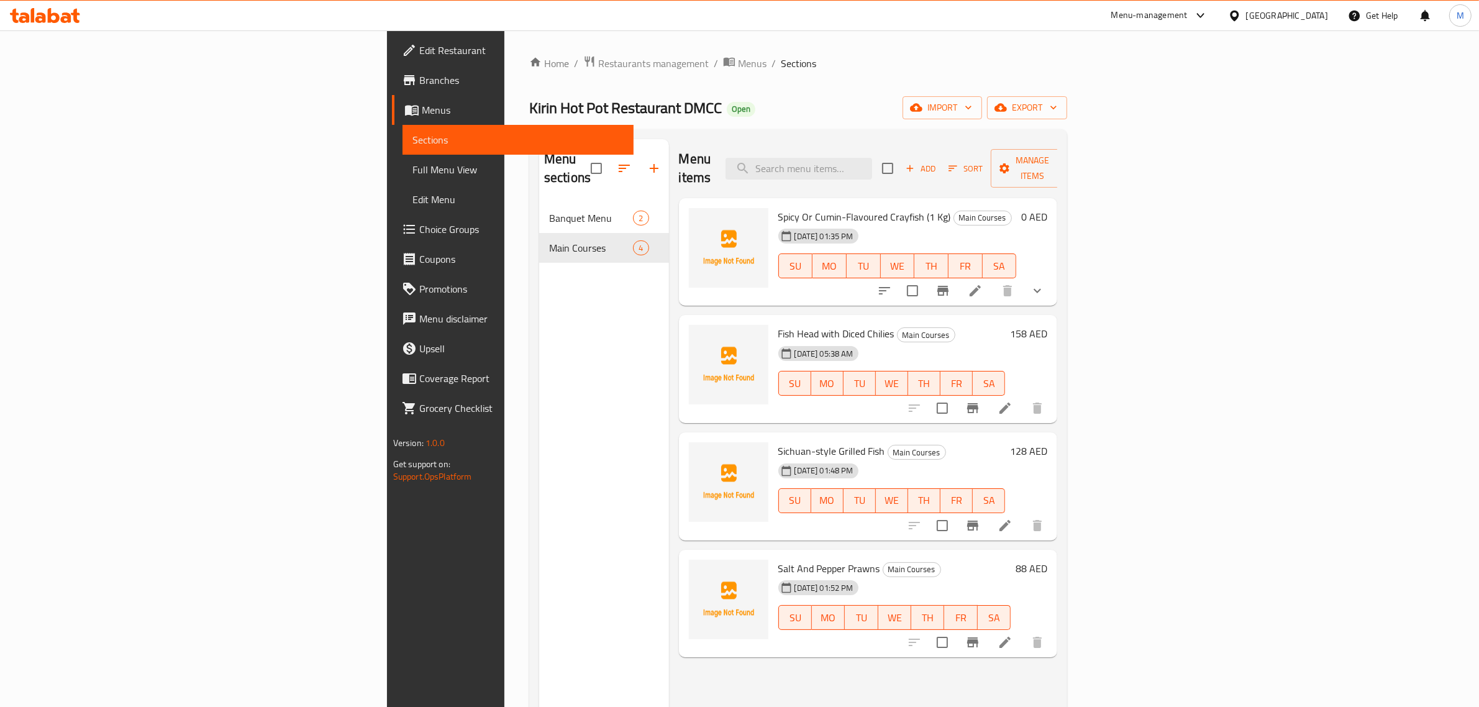
click at [1047, 560] on h6 "88 AED" at bounding box center [1031, 568] width 32 height 17
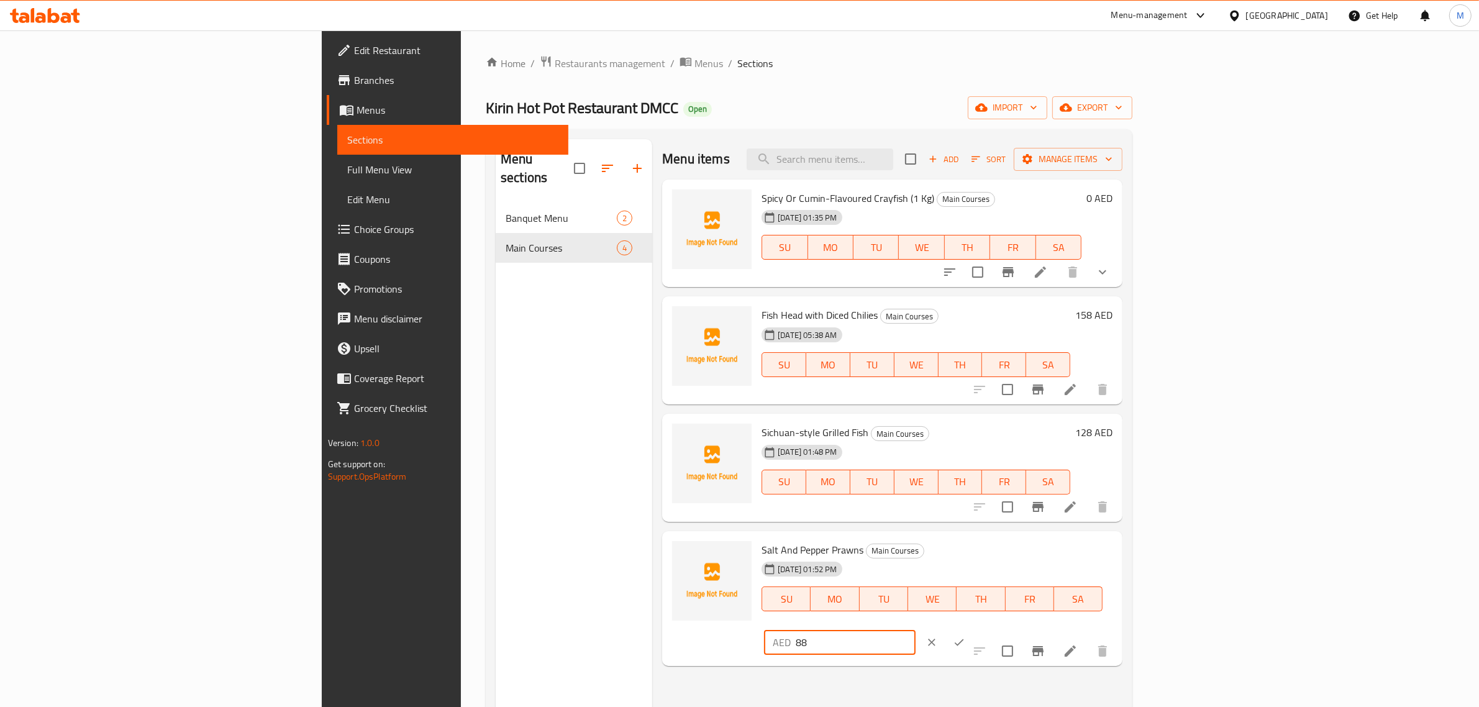
click at [915, 630] on input "88" at bounding box center [856, 642] width 120 height 25
type input "82"
click at [965, 636] on icon "ok" at bounding box center [959, 642] width 12 height 12
